Goal: Task Accomplishment & Management: Complete application form

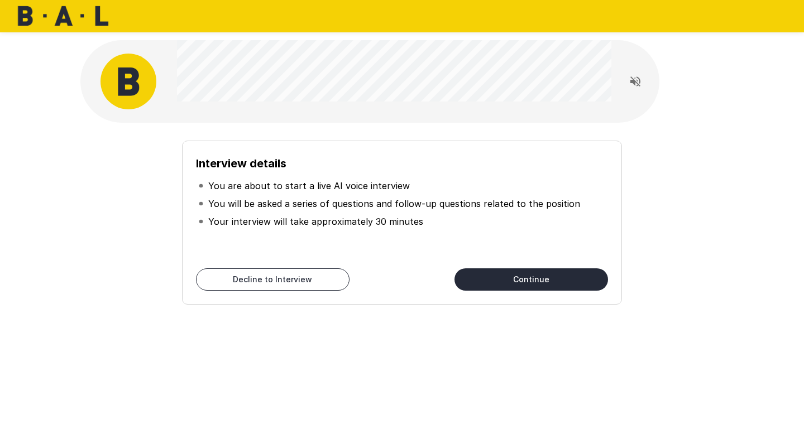
click at [633, 80] on icon "Read questions aloud" at bounding box center [635, 81] width 10 height 10
click at [529, 279] on button "Continue" at bounding box center [530, 279] width 153 height 22
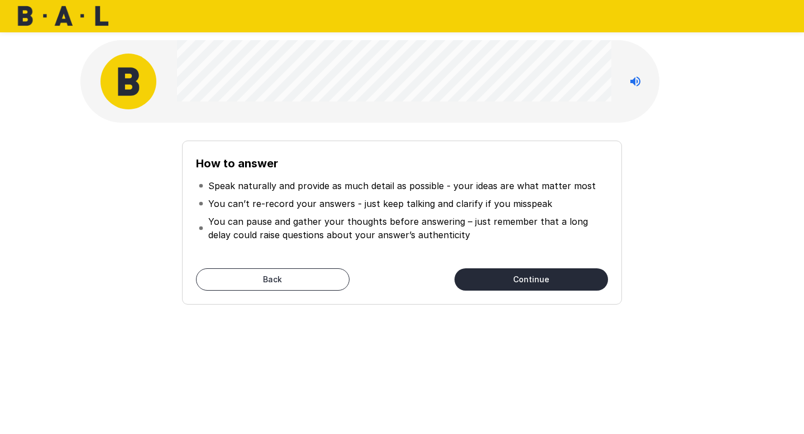
click at [529, 279] on button "Continue" at bounding box center [530, 279] width 153 height 22
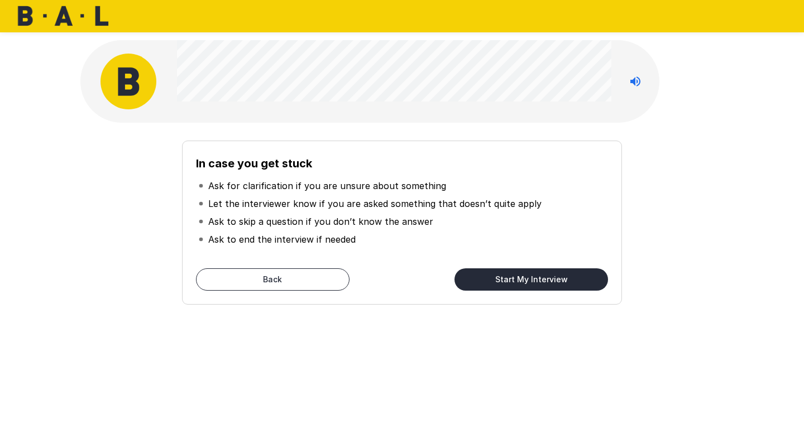
click at [529, 279] on button "Start My Interview" at bounding box center [530, 279] width 153 height 22
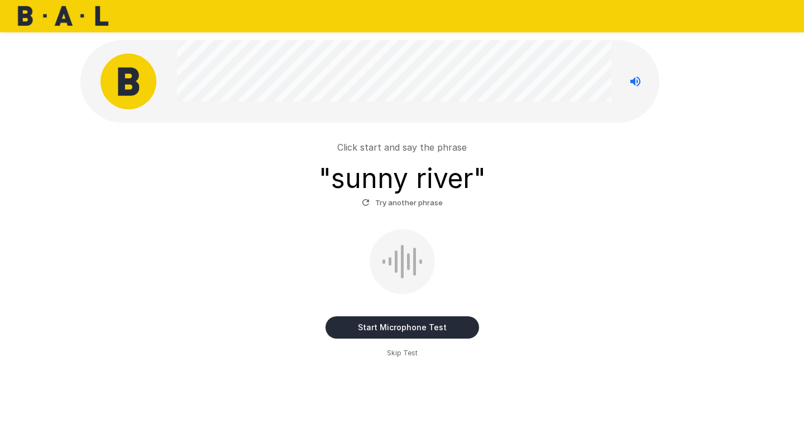
click at [400, 352] on span "Skip Test" at bounding box center [402, 353] width 31 height 11
